Goal: Task Accomplishment & Management: Manage account settings

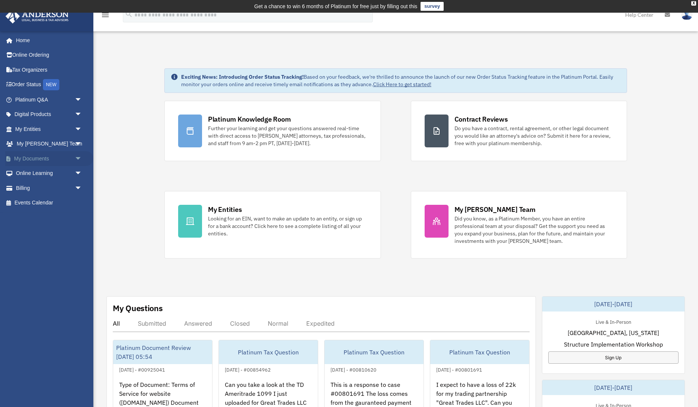
click at [77, 160] on span "arrow_drop_down" at bounding box center [82, 158] width 15 height 15
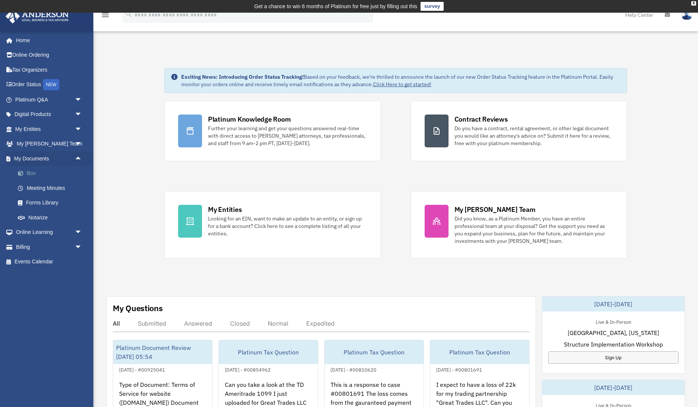
click at [44, 177] on link "Box" at bounding box center [51, 173] width 83 height 15
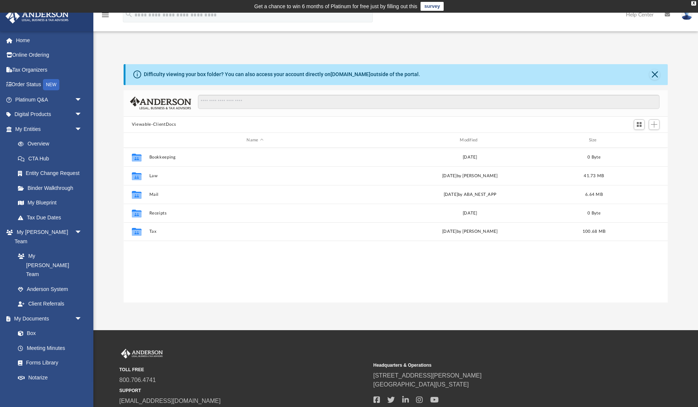
scroll to position [170, 544]
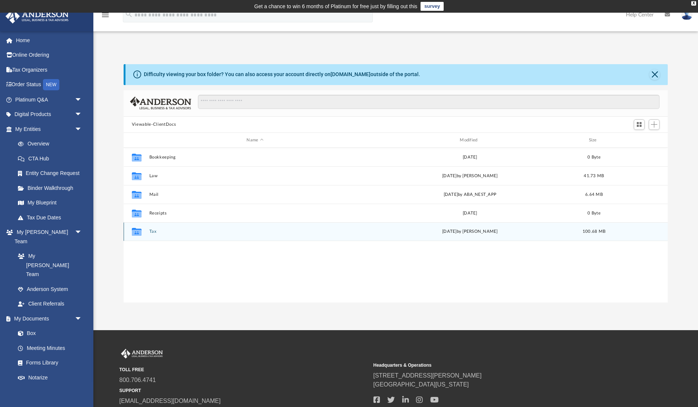
click at [150, 233] on button "Tax" at bounding box center [255, 232] width 212 height 5
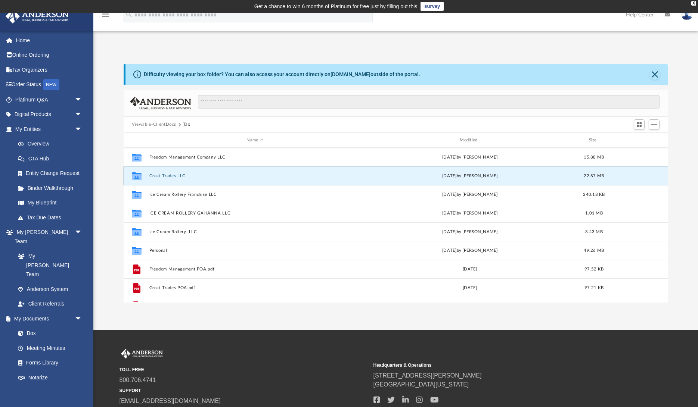
click at [171, 175] on button "Great Trades LLC" at bounding box center [255, 176] width 212 height 5
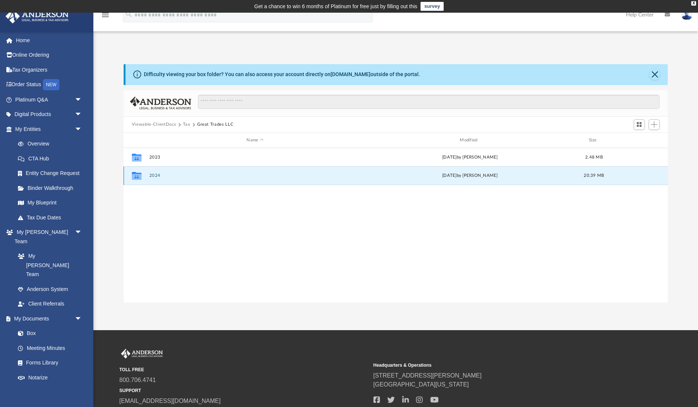
click at [160, 178] on button "2024" at bounding box center [255, 176] width 212 height 5
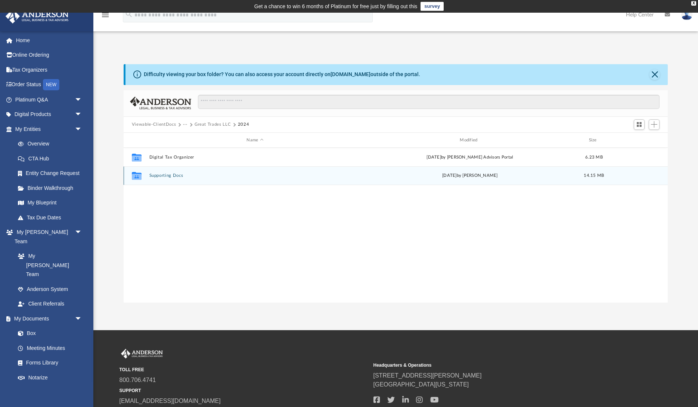
click at [173, 178] on button "Supporting Docs" at bounding box center [255, 176] width 212 height 5
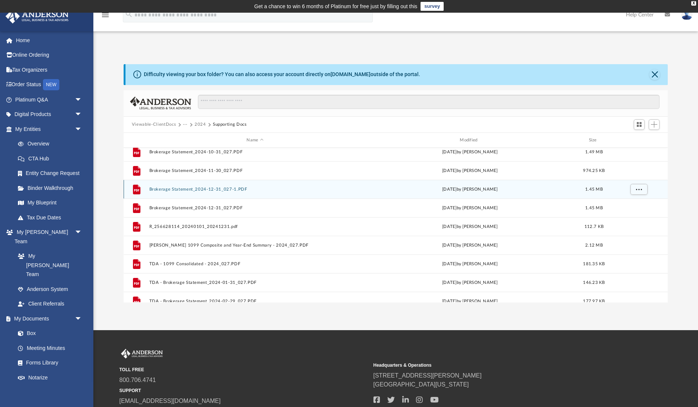
scroll to position [123, 0]
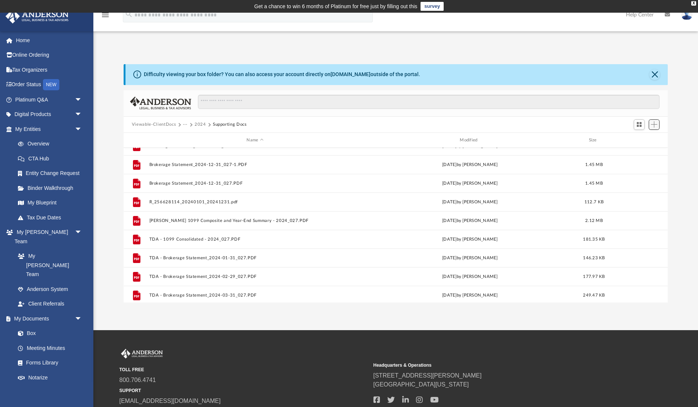
click at [656, 125] on span "Add" at bounding box center [654, 124] width 6 height 6
click at [634, 140] on li "Upload" at bounding box center [643, 140] width 24 height 8
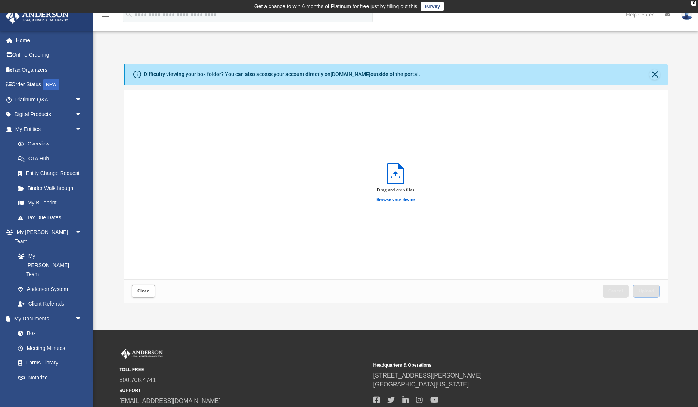
scroll to position [190, 544]
click at [649, 290] on span "Upload" at bounding box center [646, 291] width 16 height 4
click at [142, 287] on button "Close" at bounding box center [143, 291] width 23 height 13
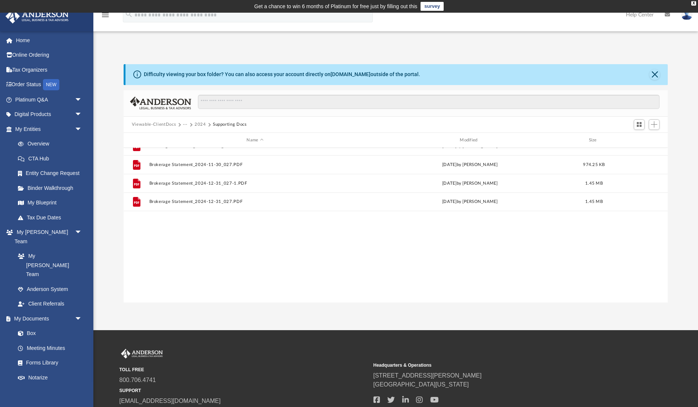
scroll to position [0, 0]
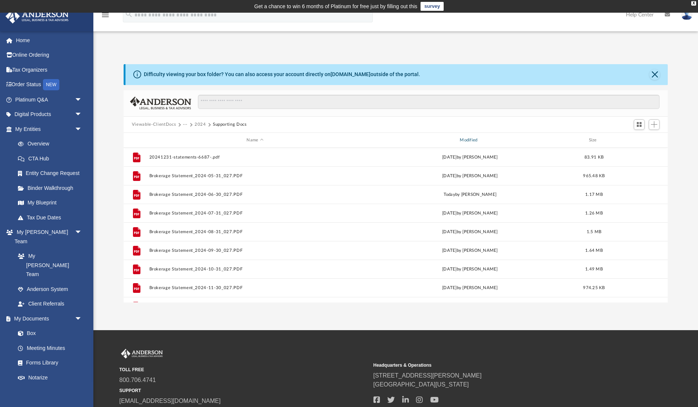
click at [471, 139] on div "Modified" at bounding box center [470, 140] width 212 height 7
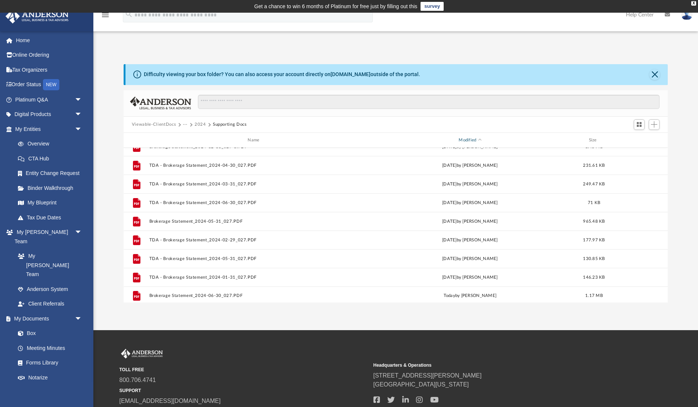
scroll to position [200, 0]
